Goal: Check status

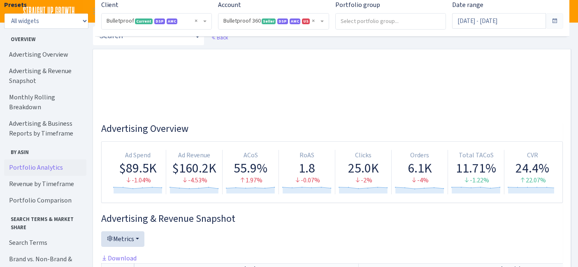
select select "3235730245795869"
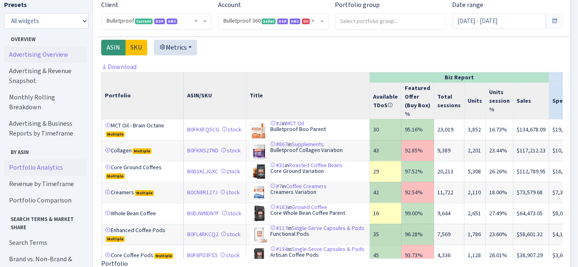
click at [44, 49] on link "Advertising Overview" at bounding box center [45, 54] width 82 height 16
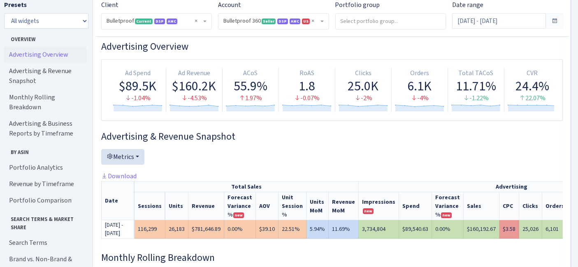
scroll to position [82, 0]
click at [476, 16] on input "[DATE] - [DATE]" at bounding box center [498, 21] width 93 height 16
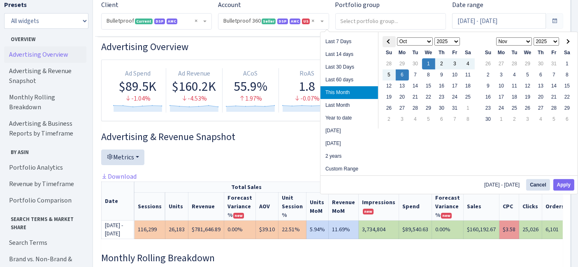
click at [388, 42] on span at bounding box center [388, 41] width 5 height 5
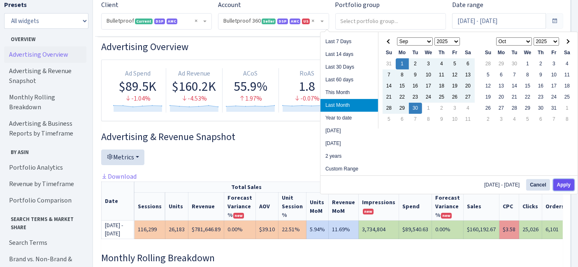
click at [567, 184] on button "Apply" at bounding box center [563, 185] width 21 height 12
type input "[DATE] - [DATE]"
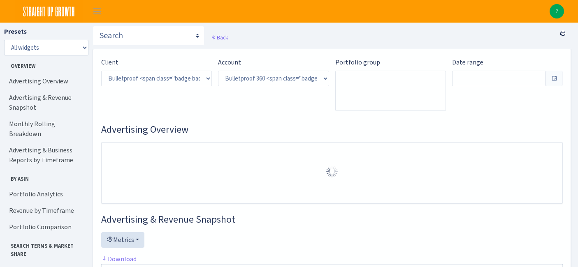
select select "3235730245795869"
type input "[DATE] - [DATE]"
